Goal: Task Accomplishment & Management: Use online tool/utility

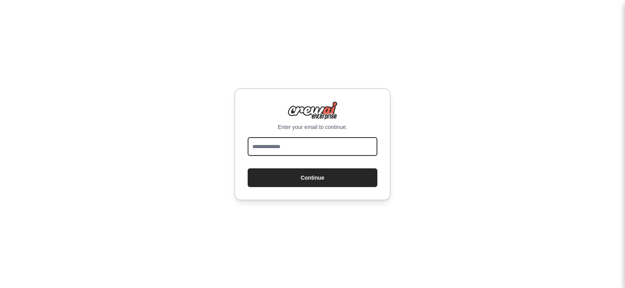
click at [298, 151] on input "email" at bounding box center [312, 146] width 130 height 19
type input "**********"
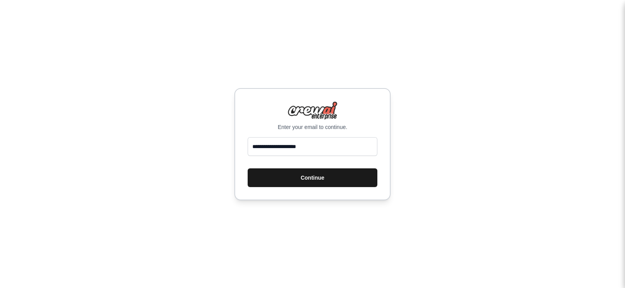
click at [294, 176] on button "Continue" at bounding box center [312, 178] width 130 height 19
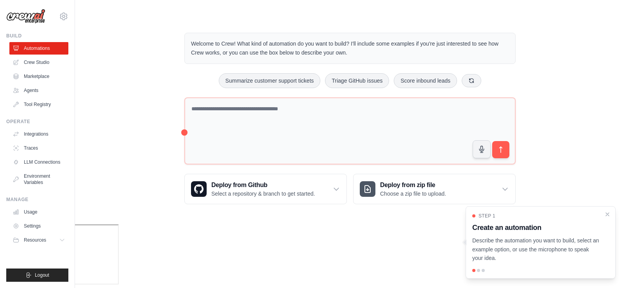
click at [480, 270] on div at bounding box center [540, 270] width 137 height 3
click at [476, 271] on div at bounding box center [540, 270] width 137 height 3
click at [480, 271] on div at bounding box center [540, 270] width 137 height 3
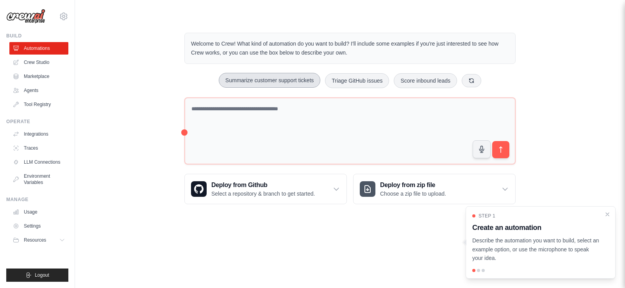
click at [251, 75] on button "Summarize customer support tickets" at bounding box center [269, 80] width 101 height 15
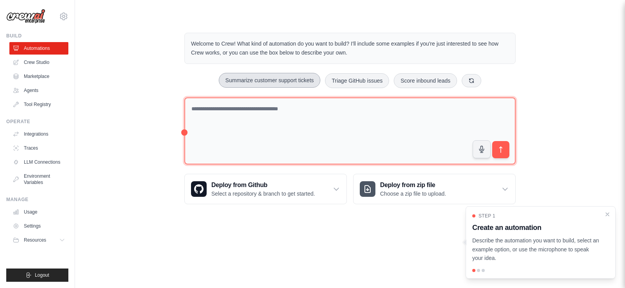
type textarea "**********"
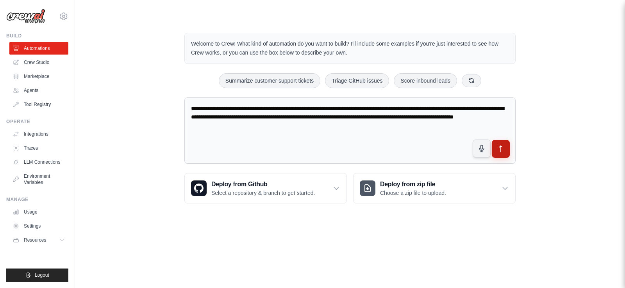
click at [495, 149] on button "submit" at bounding box center [500, 149] width 18 height 18
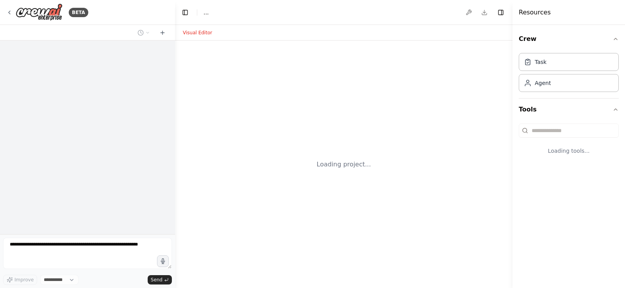
select select "****"
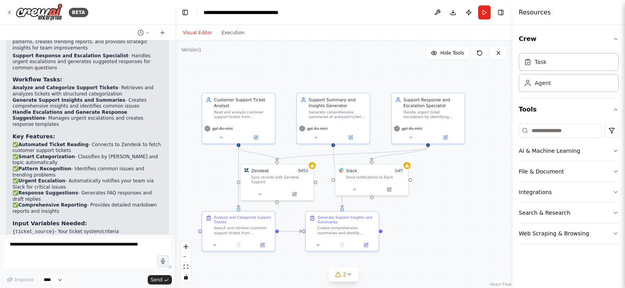
scroll to position [592, 0]
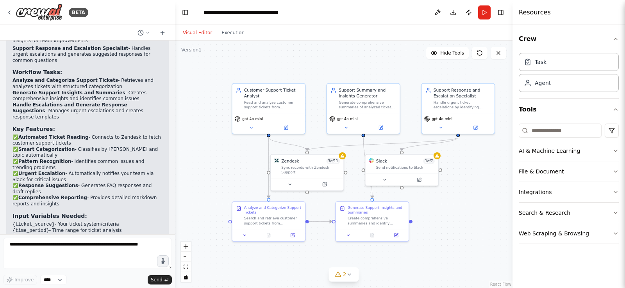
drag, startPoint x: 499, startPoint y: 171, endPoint x: 451, endPoint y: 165, distance: 48.0
click at [451, 165] on div ".deletable-edge-delete-btn { width: 20px; height: 20px; border: 0px solid #ffff…" at bounding box center [343, 165] width 337 height 248
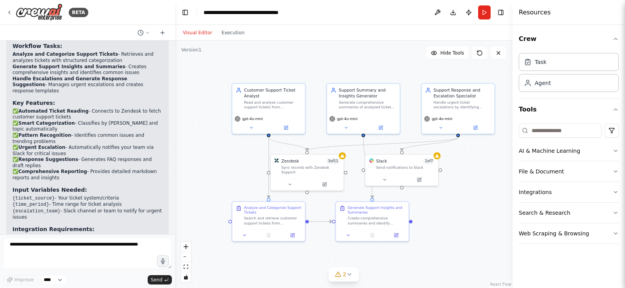
scroll to position [624, 0]
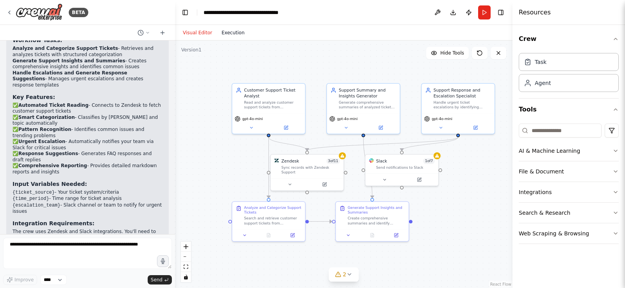
click at [241, 35] on button "Execution" at bounding box center [233, 32] width 32 height 9
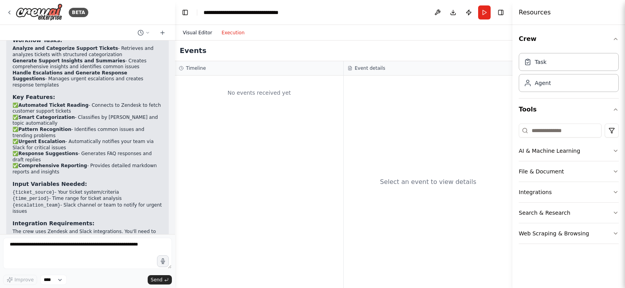
click at [196, 36] on button "Visual Editor" at bounding box center [197, 32] width 39 height 9
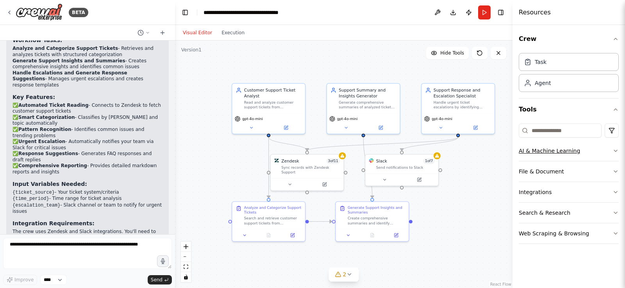
click at [614, 156] on button "AI & Machine Learning" at bounding box center [568, 151] width 100 height 20
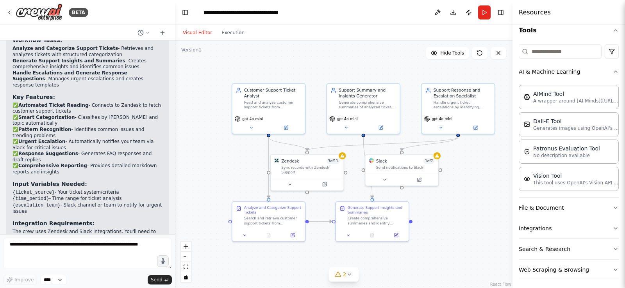
scroll to position [84, 0]
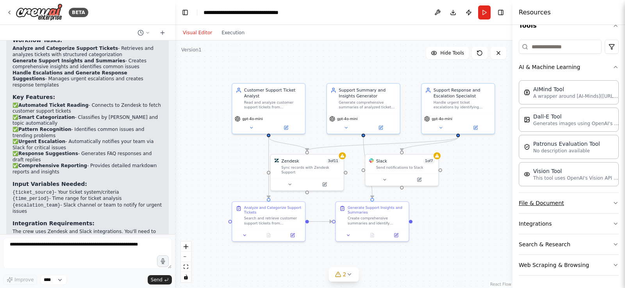
click at [605, 206] on button "File & Document" at bounding box center [568, 203] width 100 height 20
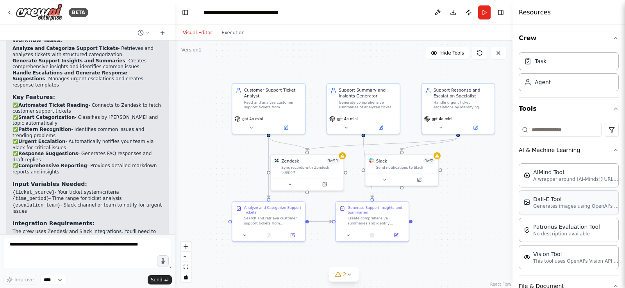
scroll to position [0, 0]
click at [253, 126] on icon at bounding box center [251, 127] width 5 height 5
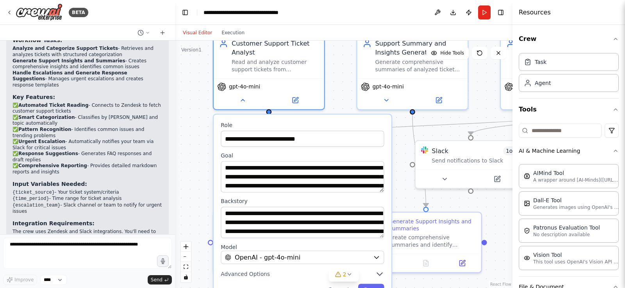
drag, startPoint x: 188, startPoint y: 158, endPoint x: 199, endPoint y: 157, distance: 11.0
click at [199, 157] on div ".deletable-edge-delete-btn { width: 20px; height: 20px; border: 0px solid #ffff…" at bounding box center [343, 165] width 337 height 248
click at [245, 106] on div "gpt-4o-mini" at bounding box center [269, 92] width 110 height 31
click at [245, 102] on button at bounding box center [242, 98] width 51 height 11
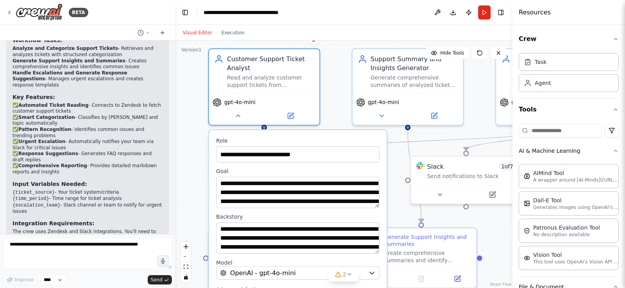
drag, startPoint x: 337, startPoint y: 62, endPoint x: 332, endPoint y: 78, distance: 16.8
click at [332, 78] on div ".deletable-edge-delete-btn { width: 20px; height: 20px; border: 0px solid #ffff…" at bounding box center [343, 165] width 337 height 248
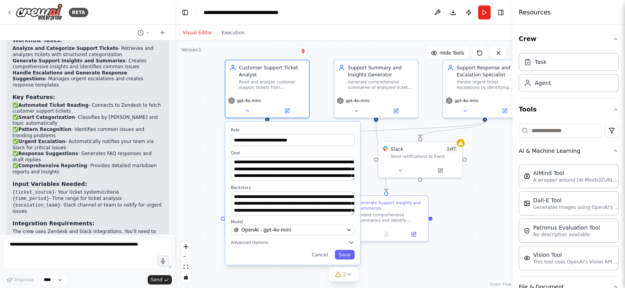
drag, startPoint x: 231, startPoint y: 125, endPoint x: 196, endPoint y: 126, distance: 35.5
click at [196, 126] on div ".deletable-edge-delete-btn { width: 20px; height: 20px; border: 0px solid #ffff…" at bounding box center [343, 165] width 337 height 248
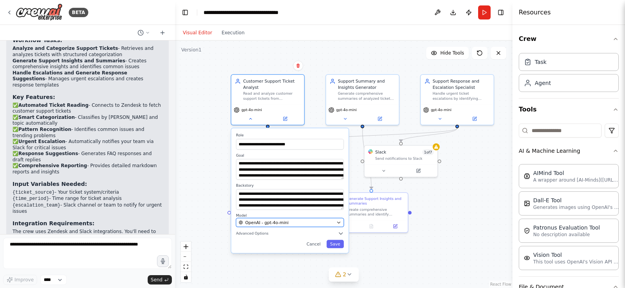
click at [282, 223] on span "OpenAI - gpt-4o-mini" at bounding box center [266, 223] width 43 height 6
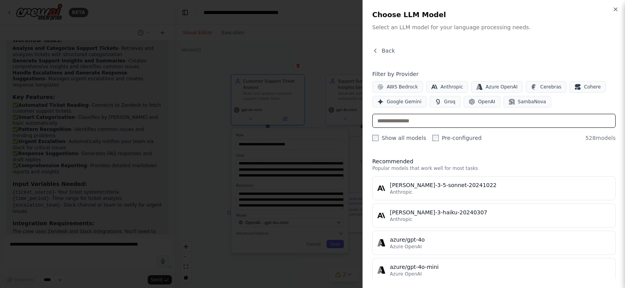
click at [417, 123] on input "text" at bounding box center [493, 121] width 243 height 14
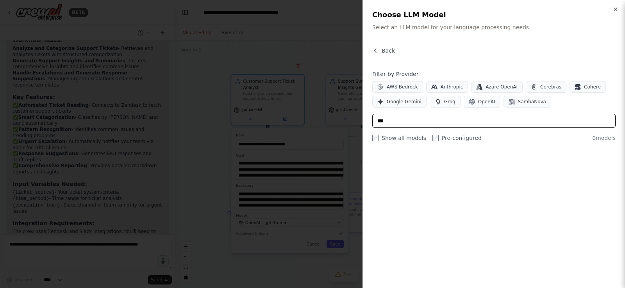
click at [417, 123] on input "***" at bounding box center [493, 121] width 243 height 14
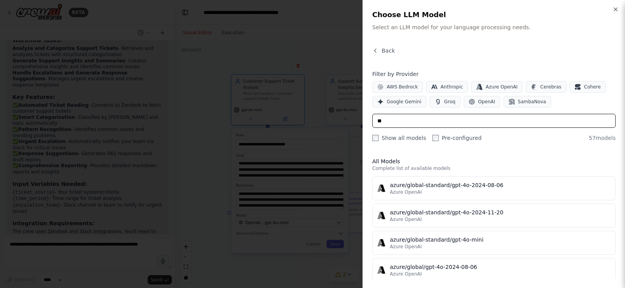
type input "*"
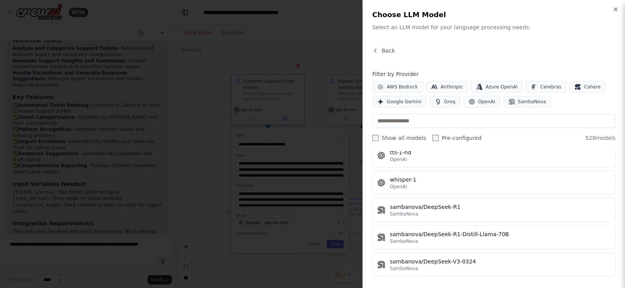
scroll to position [14353, 0]
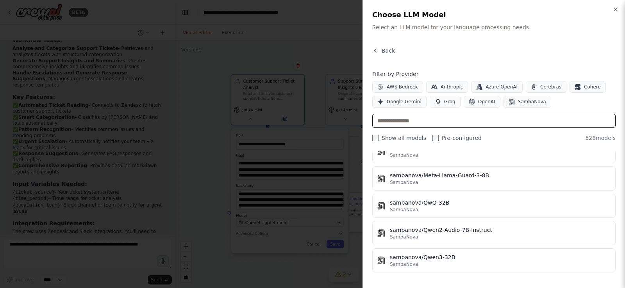
click at [454, 118] on input "text" at bounding box center [493, 121] width 243 height 14
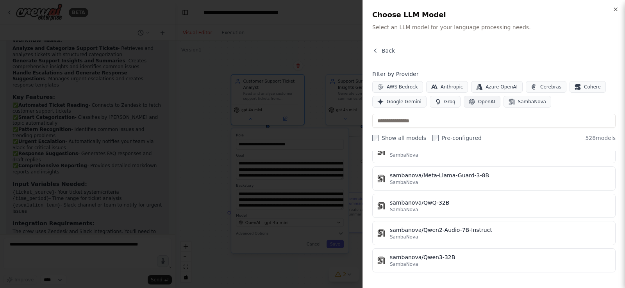
click at [484, 101] on span "OpenAI" at bounding box center [486, 102] width 17 height 6
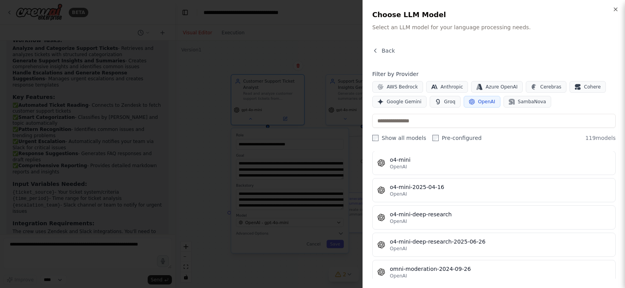
click at [468, 107] on button "OpenAI" at bounding box center [481, 102] width 37 height 12
click at [508, 101] on icon "button" at bounding box center [511, 102] width 6 height 6
click at [510, 102] on button "SambaNova" at bounding box center [527, 102] width 48 height 12
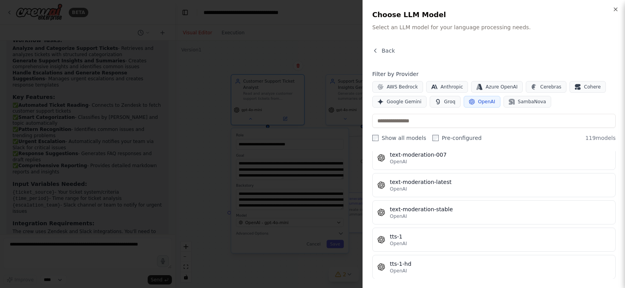
scroll to position [3177, 0]
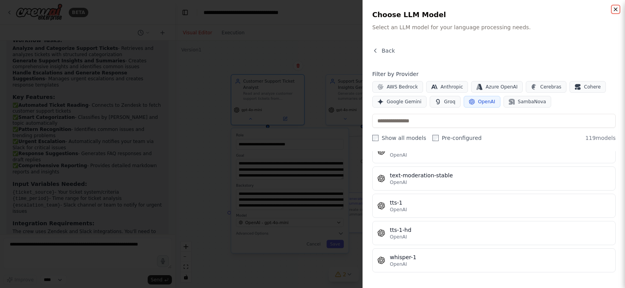
click at [615, 10] on icon "button" at bounding box center [615, 9] width 6 height 6
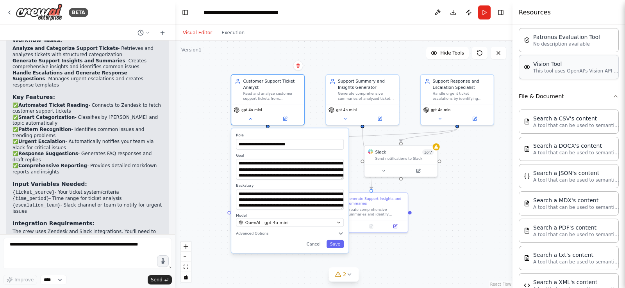
scroll to position [281, 0]
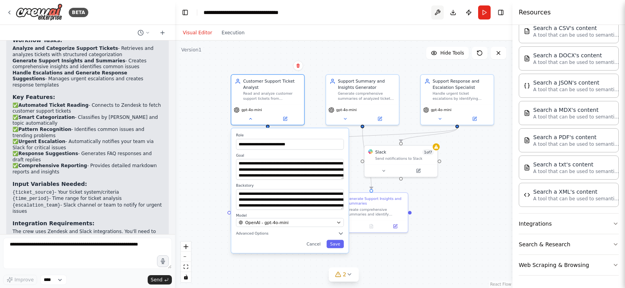
click at [438, 16] on button at bounding box center [437, 12] width 12 height 14
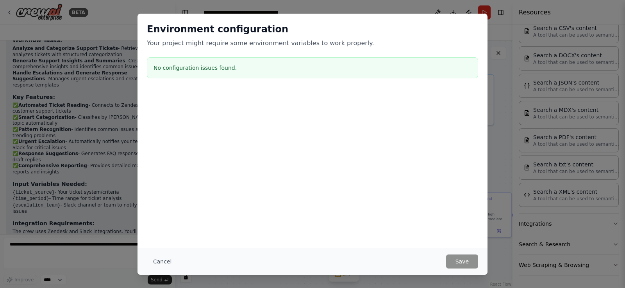
click at [507, 130] on div "Environment configuration Your project might require some environment variables…" at bounding box center [312, 144] width 625 height 288
click at [166, 265] on button "Cancel" at bounding box center [162, 262] width 31 height 14
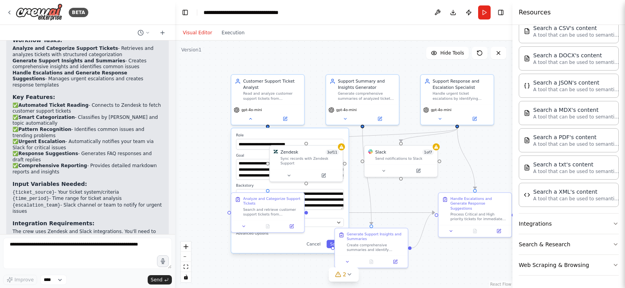
click at [456, 14] on button "Download" at bounding box center [453, 12] width 12 height 14
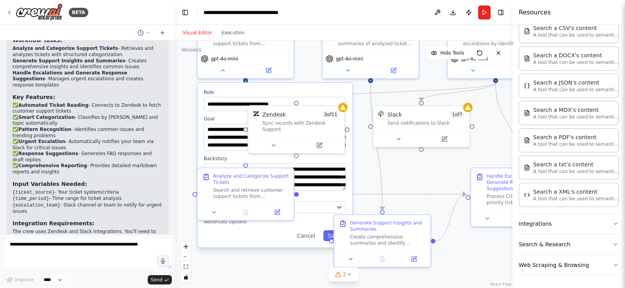
drag, startPoint x: 324, startPoint y: 121, endPoint x: 307, endPoint y: 70, distance: 54.2
click at [307, 70] on div ".deletable-edge-delete-btn { width: 20px; height: 20px; border: 0px solid #ffff…" at bounding box center [343, 165] width 337 height 248
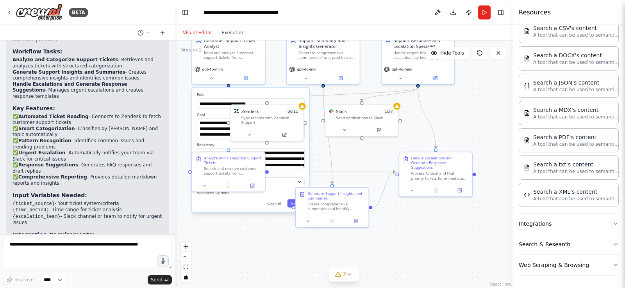
scroll to position [624, 0]
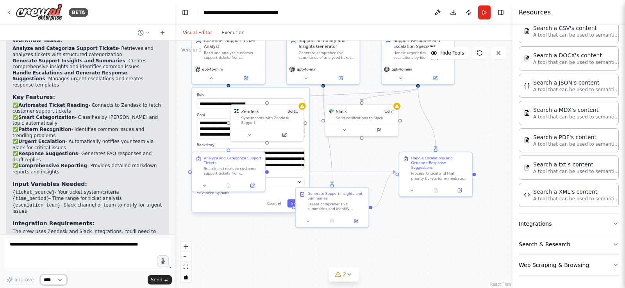
click at [64, 282] on select "****" at bounding box center [53, 280] width 27 height 10
click at [91, 274] on div "Improve **** Send" at bounding box center [87, 261] width 169 height 47
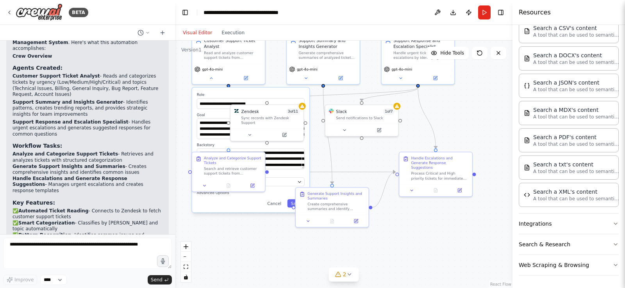
scroll to position [507, 0]
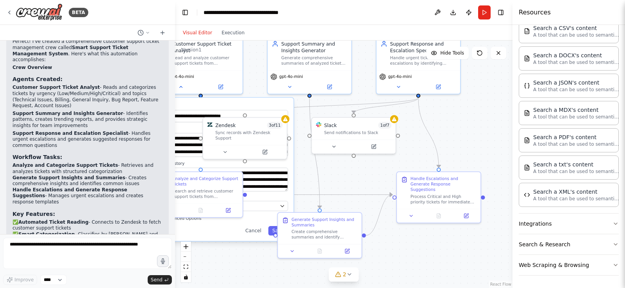
drag, startPoint x: 445, startPoint y: 110, endPoint x: 461, endPoint y: 133, distance: 28.2
click at [461, 133] on div ".deletable-edge-delete-btn { width: 20px; height: 20px; border: 0px solid #ffff…" at bounding box center [343, 165] width 337 height 248
